Goal: Information Seeking & Learning: Learn about a topic

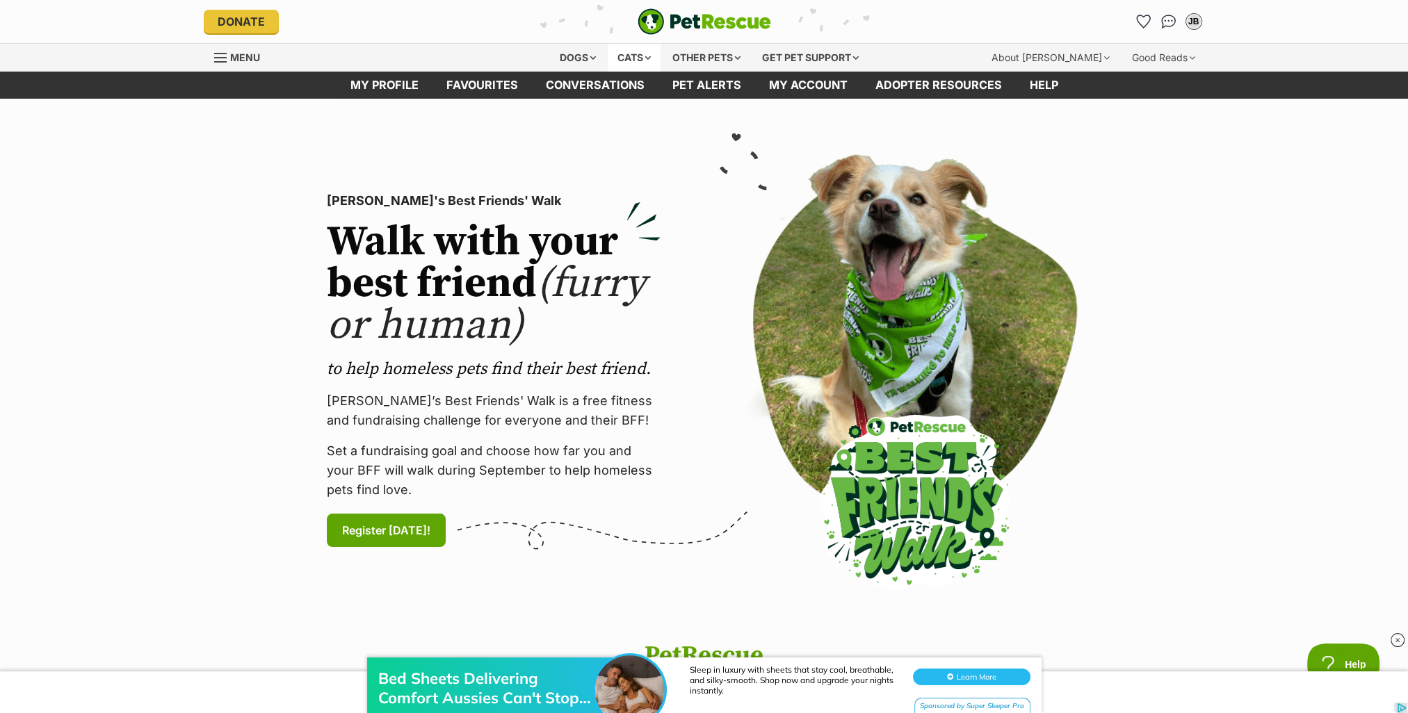
click at [629, 55] on div "Cats" at bounding box center [634, 58] width 53 height 28
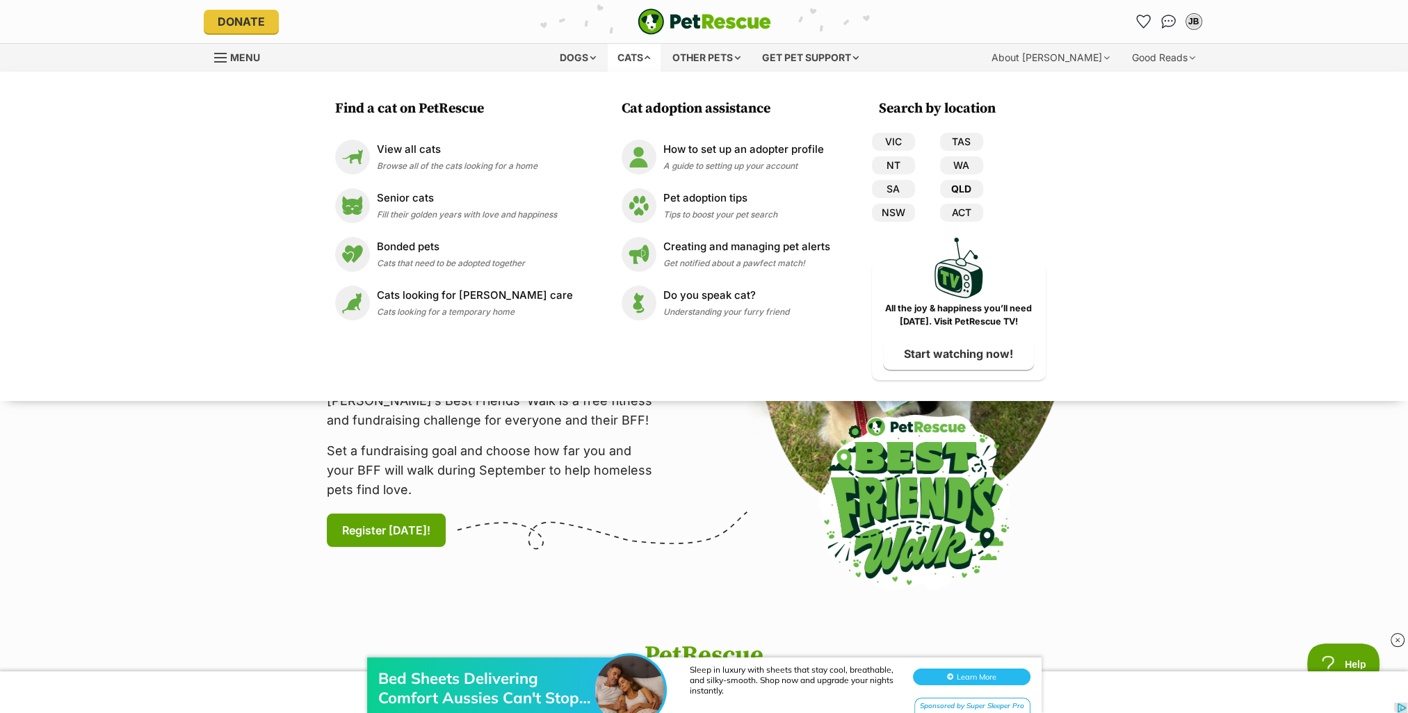
click at [957, 186] on link "QLD" at bounding box center [961, 189] width 43 height 18
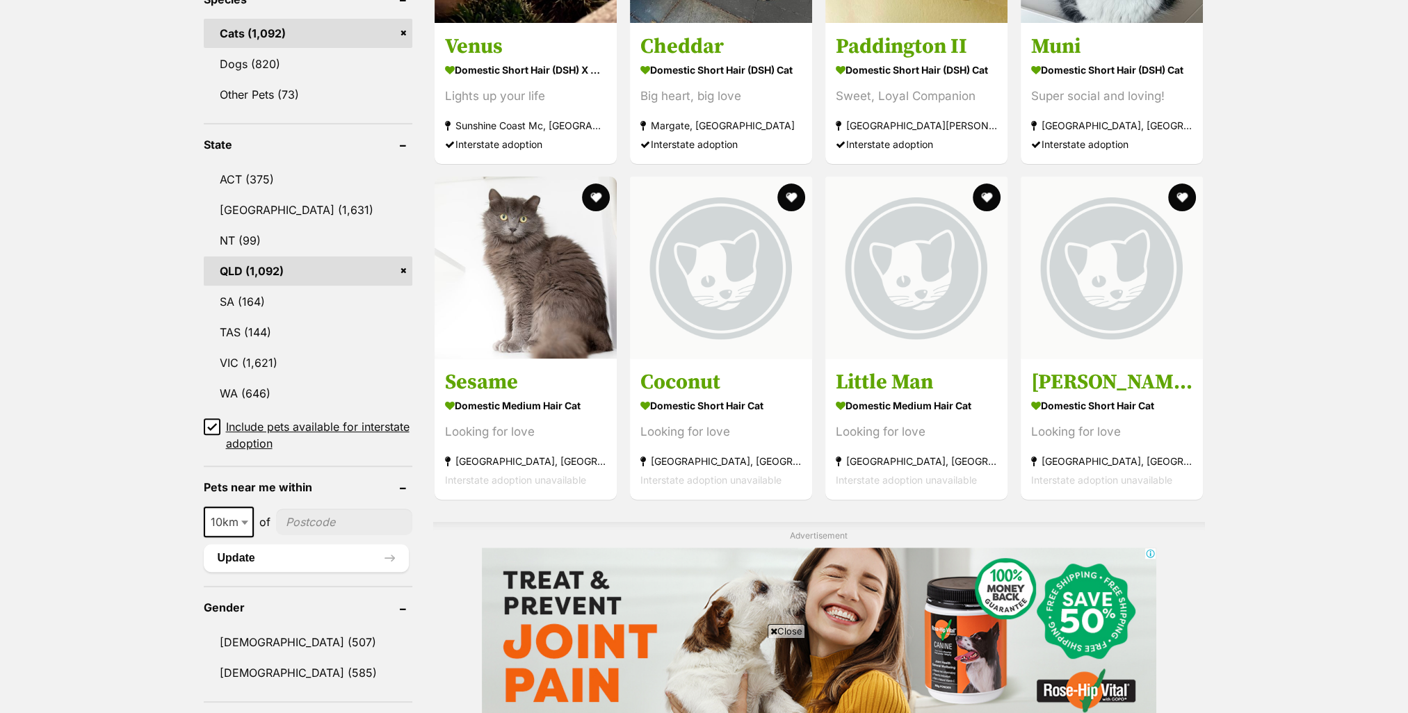
scroll to position [626, 0]
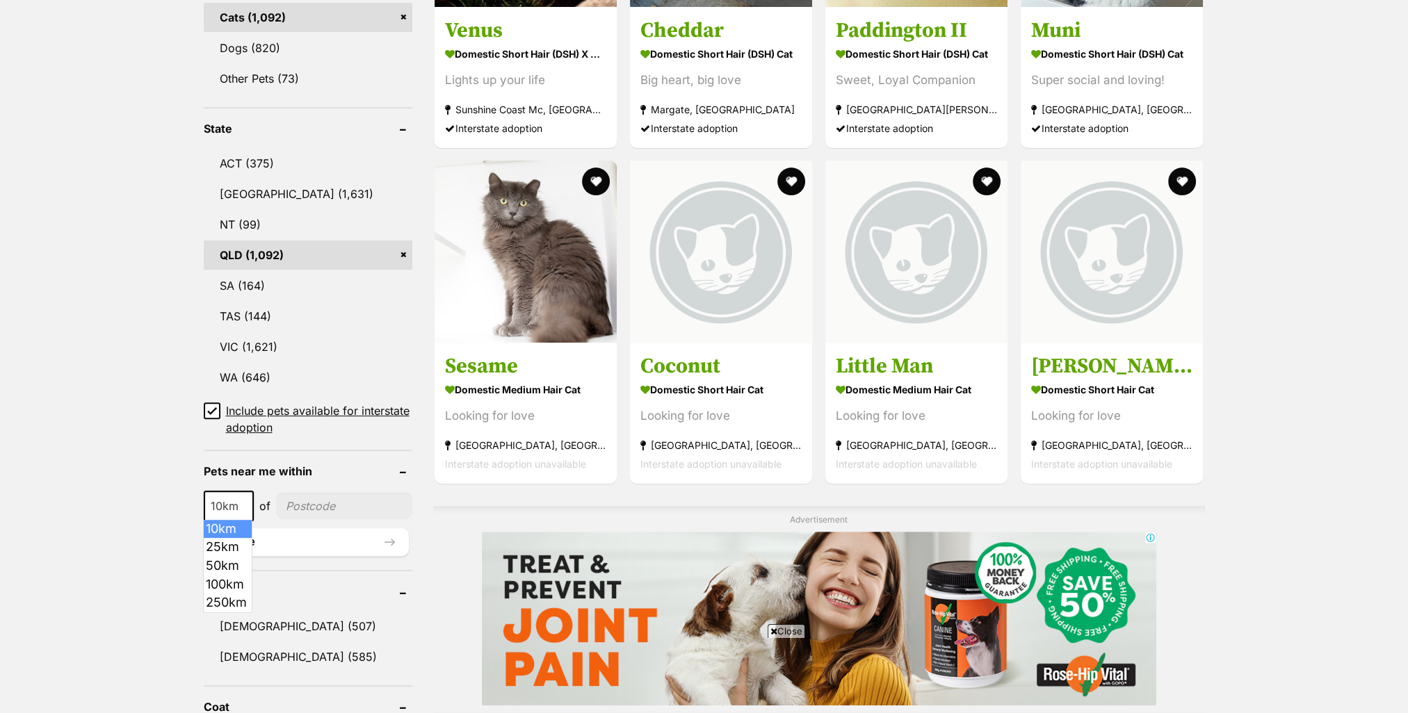
click at [243, 502] on span at bounding box center [246, 506] width 14 height 31
select select "25"
click at [314, 509] on input"] "postcode" at bounding box center [345, 506] width 134 height 26
type input"] "4178"
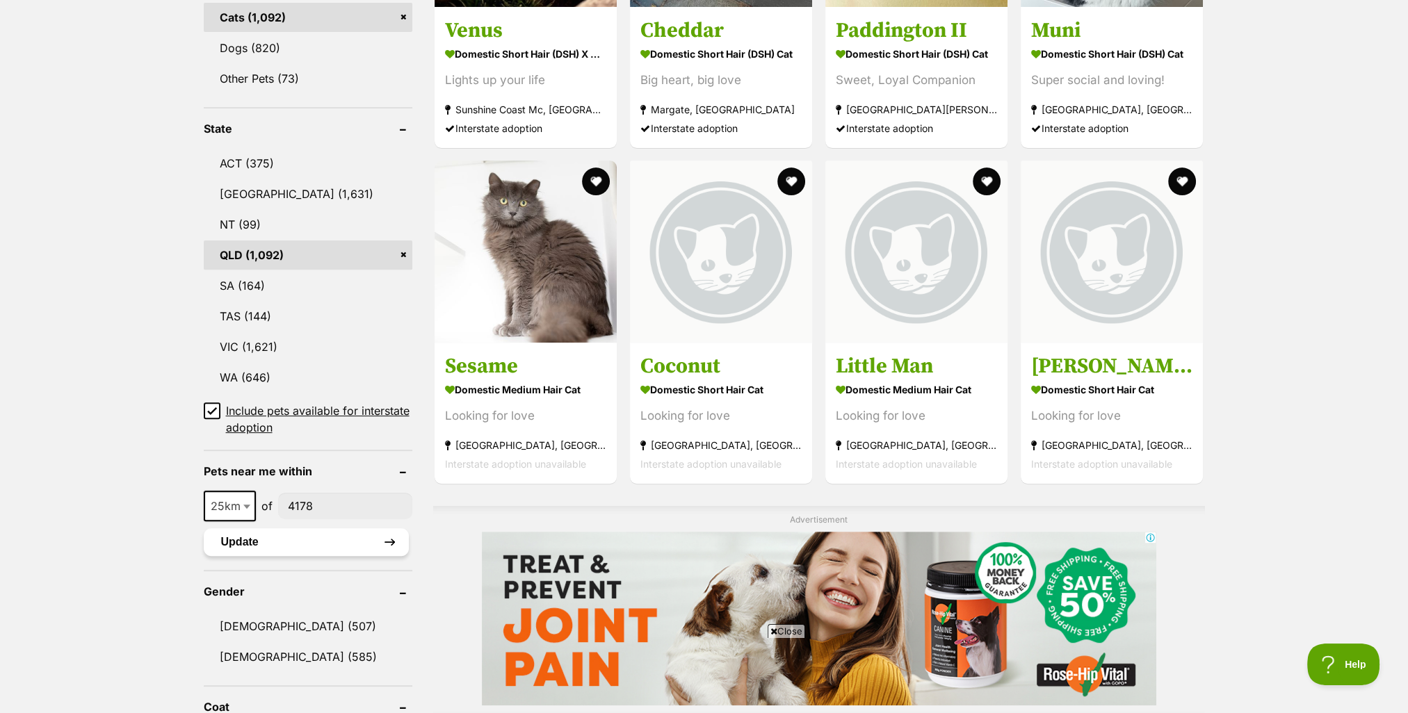
click at [289, 543] on button "Update" at bounding box center [306, 542] width 205 height 28
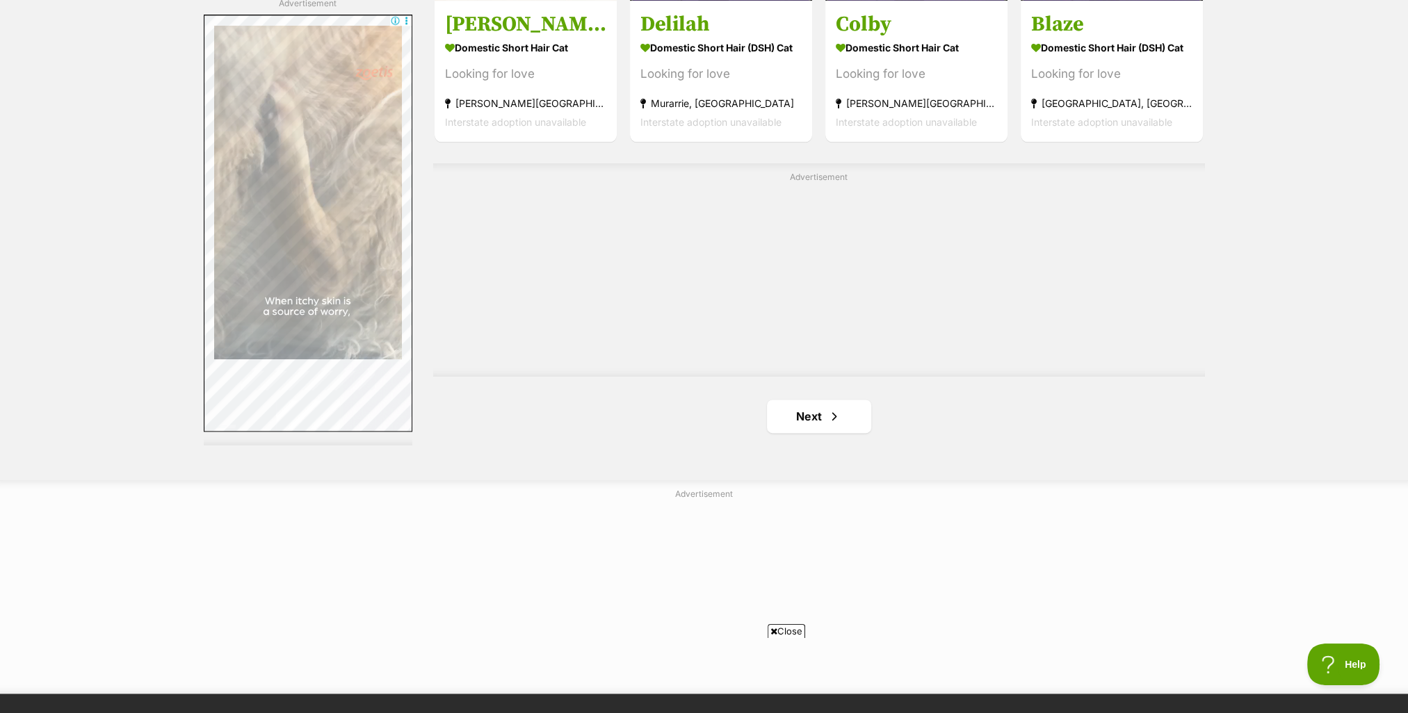
scroll to position [2434, 0]
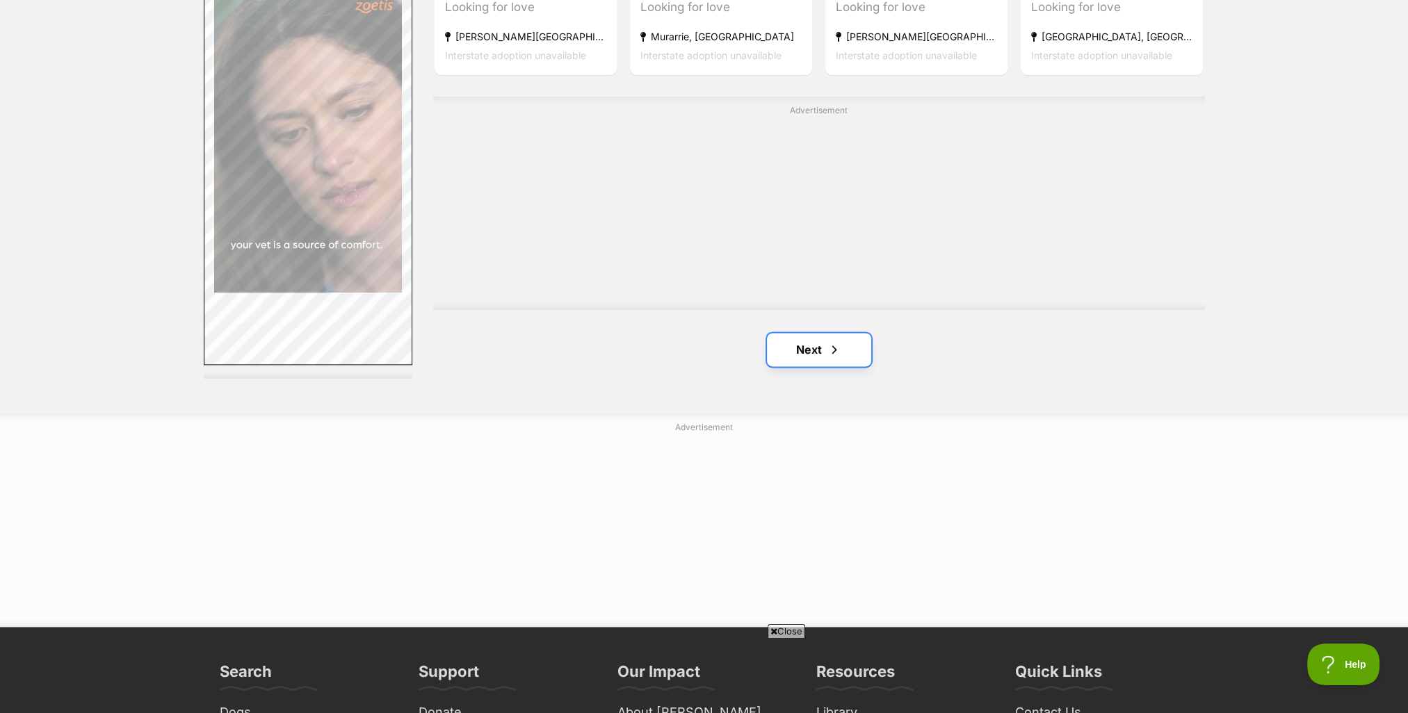
click at [809, 349] on link "Next" at bounding box center [819, 349] width 104 height 33
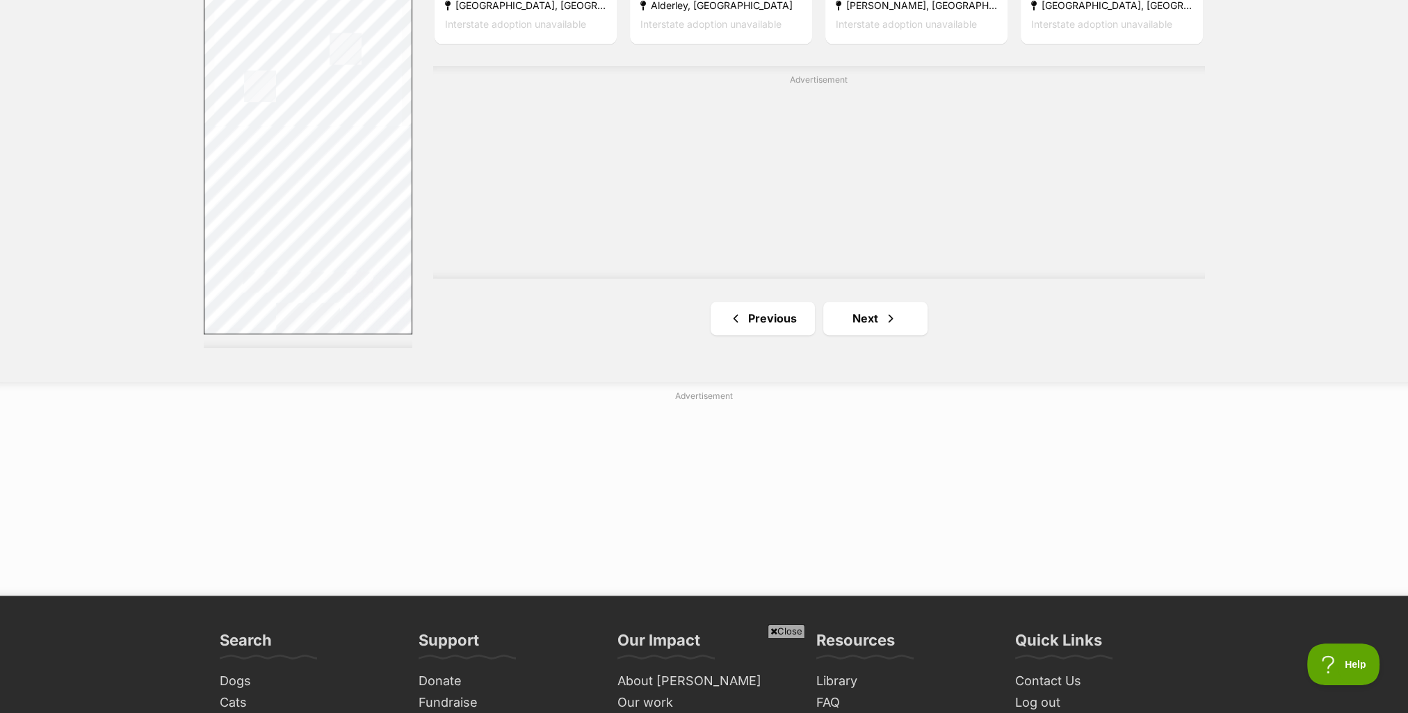
scroll to position [2503, 0]
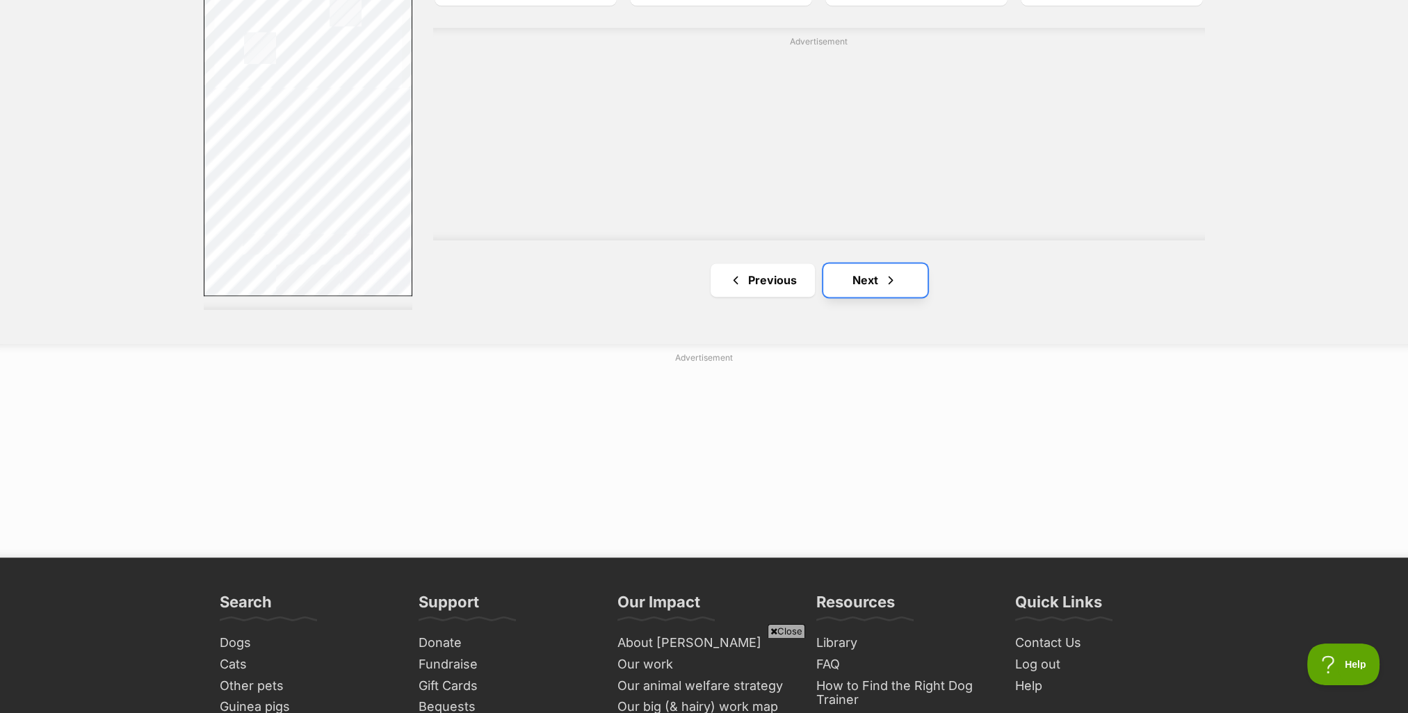
click at [866, 280] on link "Next" at bounding box center [875, 280] width 104 height 33
